Goal: Task Accomplishment & Management: Manage account settings

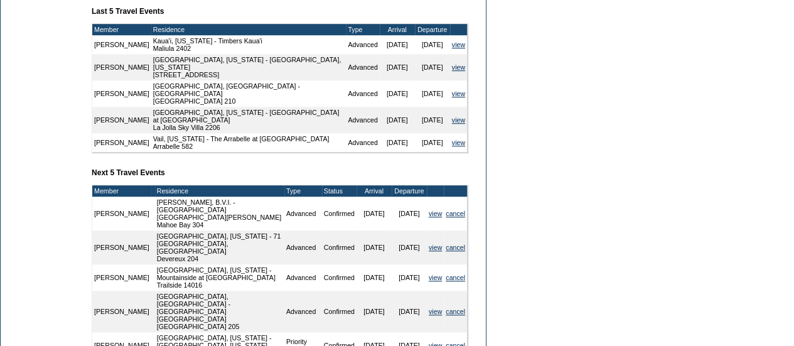
scroll to position [523, 0]
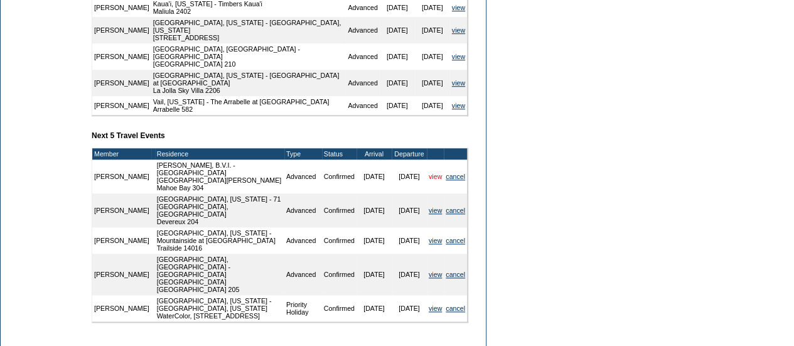
click at [432, 173] on link "view" at bounding box center [435, 177] width 13 height 8
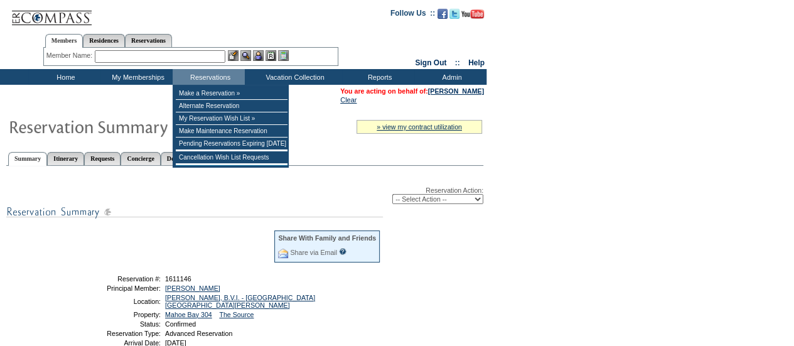
click at [159, 63] on div "Member Name: Destination or Residence: ReservationId:" at bounding box center [190, 57] width 295 height 18
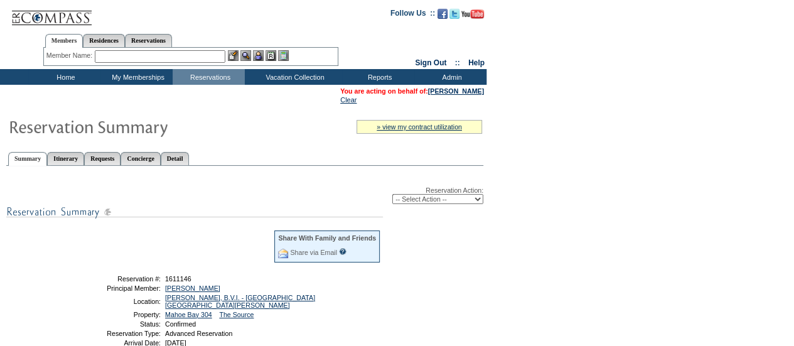
click at [152, 58] on input "text" at bounding box center [160, 56] width 131 height 13
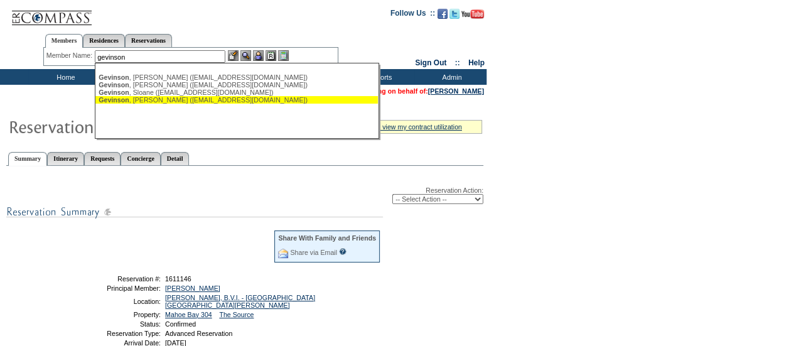
click at [158, 102] on div "Gevinson , Teri (tjg@raslg.com)" at bounding box center [237, 100] width 276 height 8
type input "Gevinson, Teri (tjg@raslg.com)"
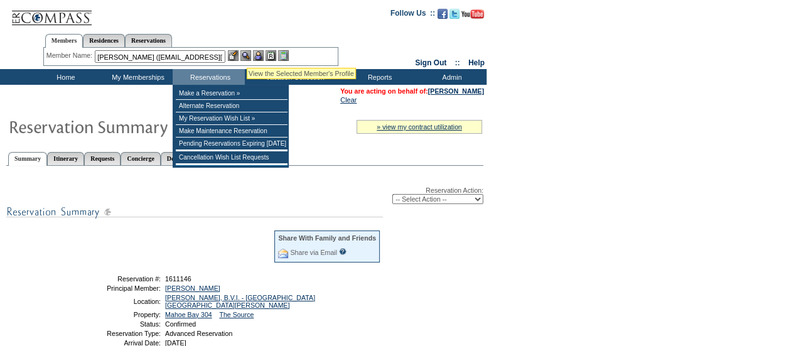
click at [247, 52] on img at bounding box center [245, 55] width 11 height 11
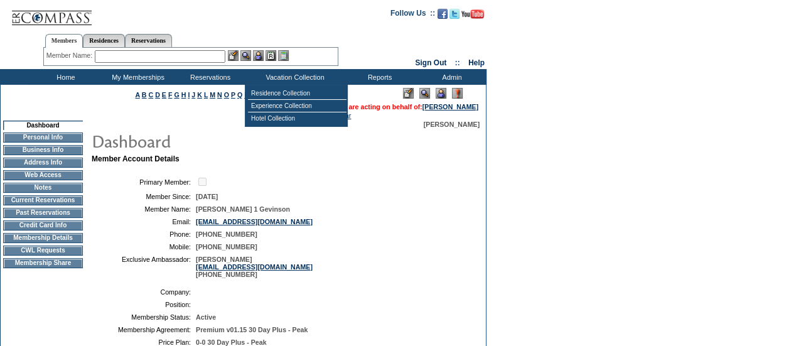
click at [440, 99] on img at bounding box center [440, 93] width 11 height 11
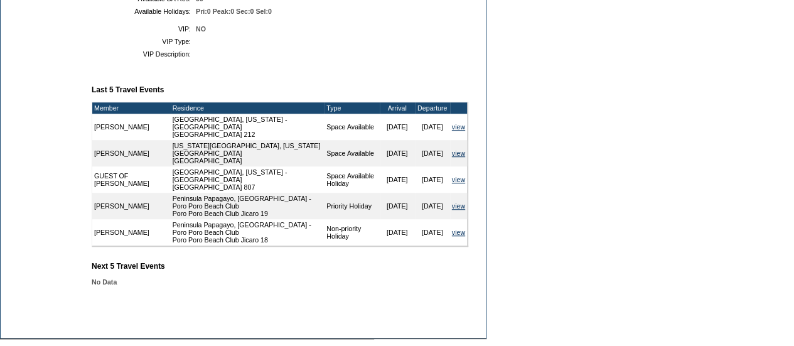
scroll to position [356, 0]
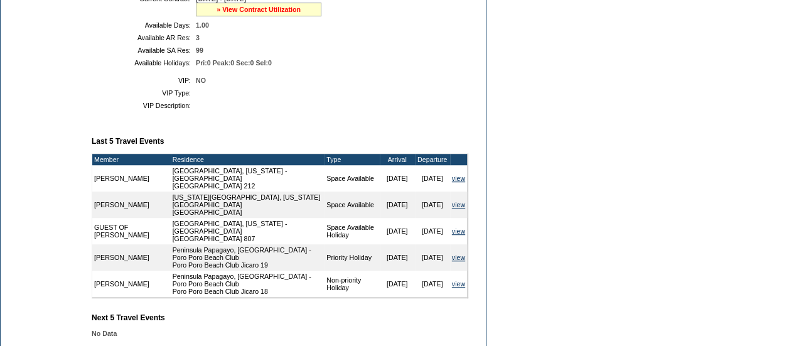
click at [257, 13] on link "» View Contract Utilization" at bounding box center [258, 10] width 84 height 8
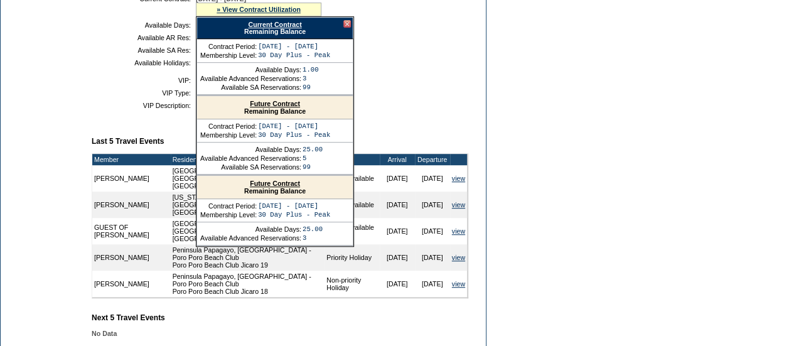
click at [266, 28] on link "Current Contract" at bounding box center [274, 25] width 53 height 8
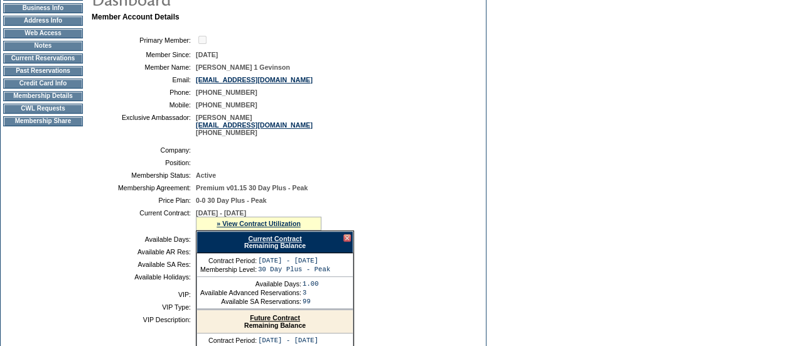
scroll to position [128, 0]
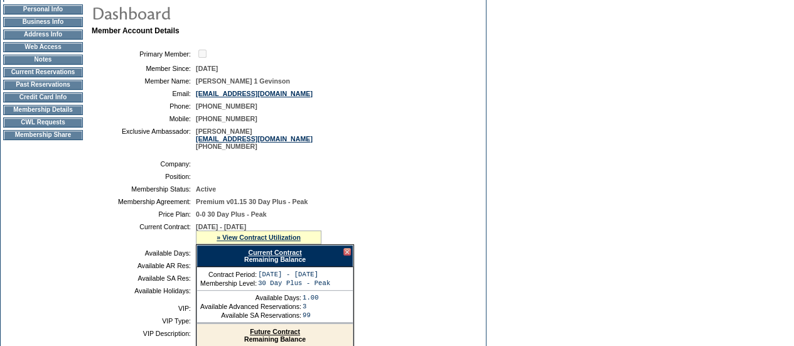
click at [67, 126] on td "CWL Requests" at bounding box center [43, 122] width 80 height 10
